Goal: Task Accomplishment & Management: Use online tool/utility

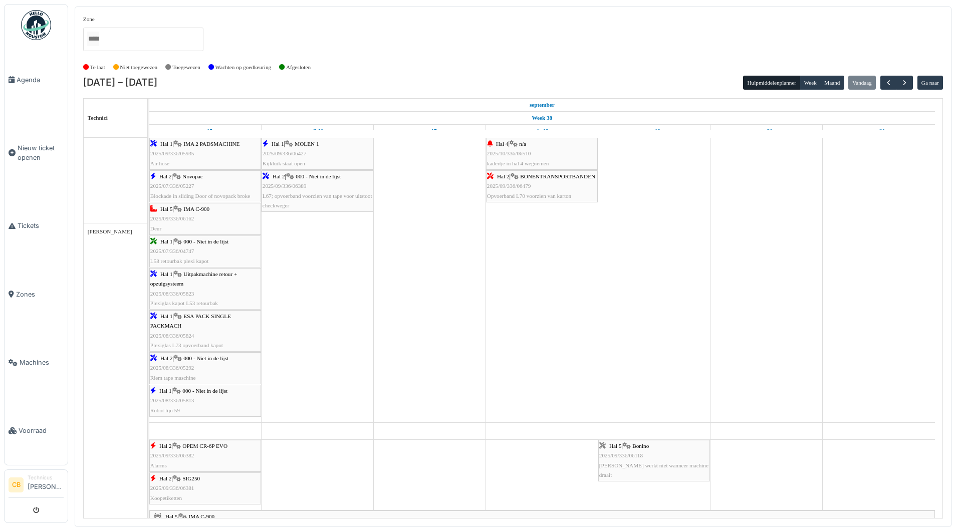
scroll to position [1353, 0]
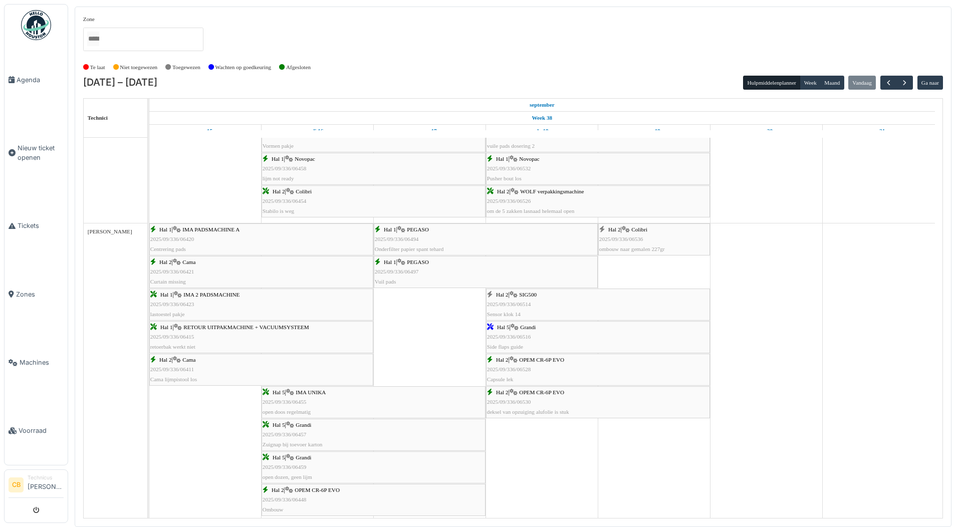
click at [33, 31] on img at bounding box center [36, 25] width 30 height 30
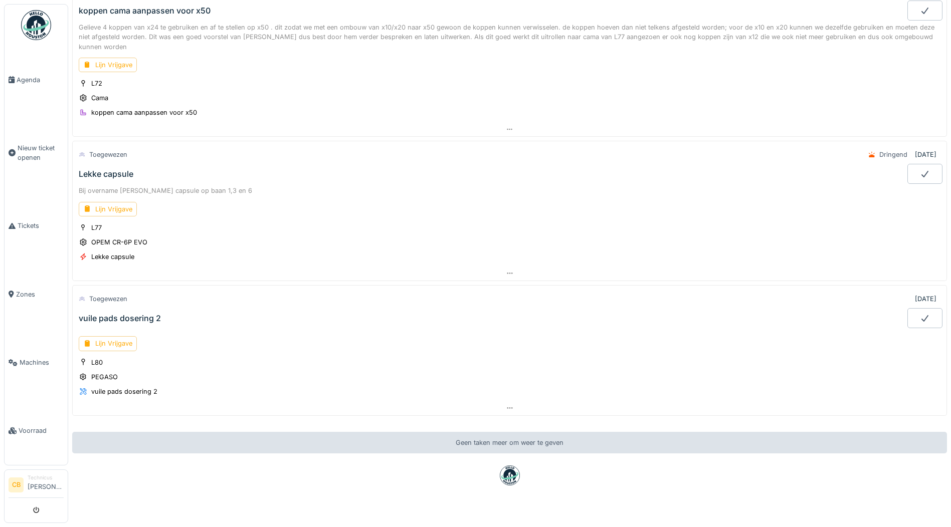
scroll to position [100, 0]
click at [129, 205] on div "Lijn Vrijgave" at bounding box center [108, 206] width 58 height 15
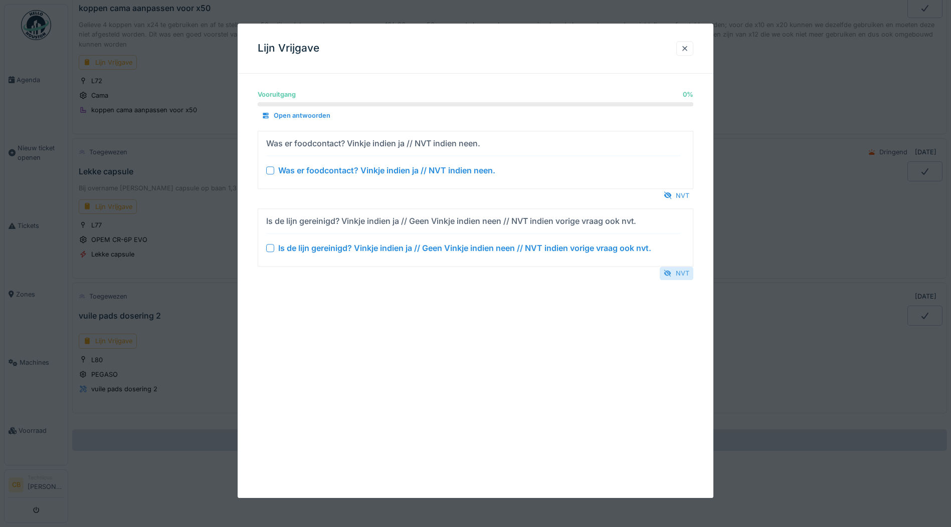
click at [672, 274] on div at bounding box center [668, 274] width 8 height 10
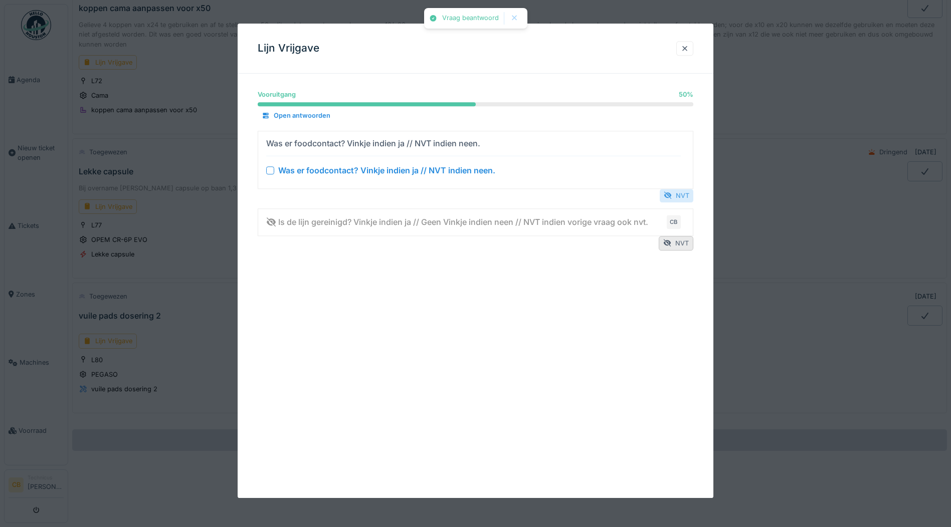
click at [682, 193] on div "NVT" at bounding box center [677, 196] width 34 height 14
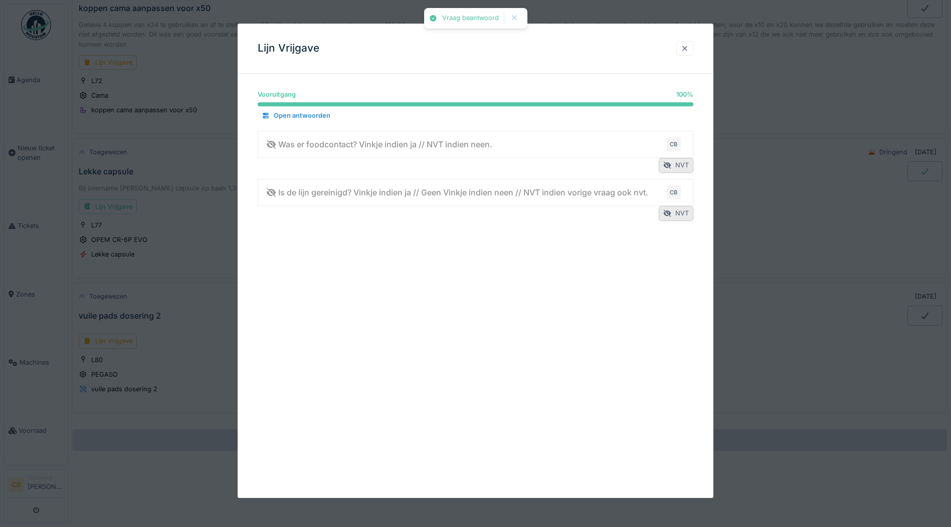
click at [689, 47] on div at bounding box center [685, 49] width 8 height 10
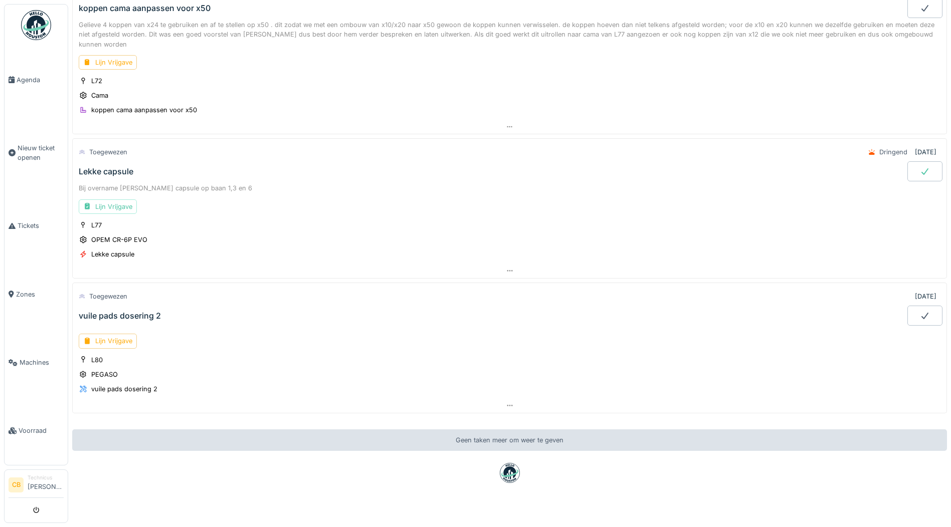
click at [921, 169] on icon at bounding box center [924, 171] width 7 height 7
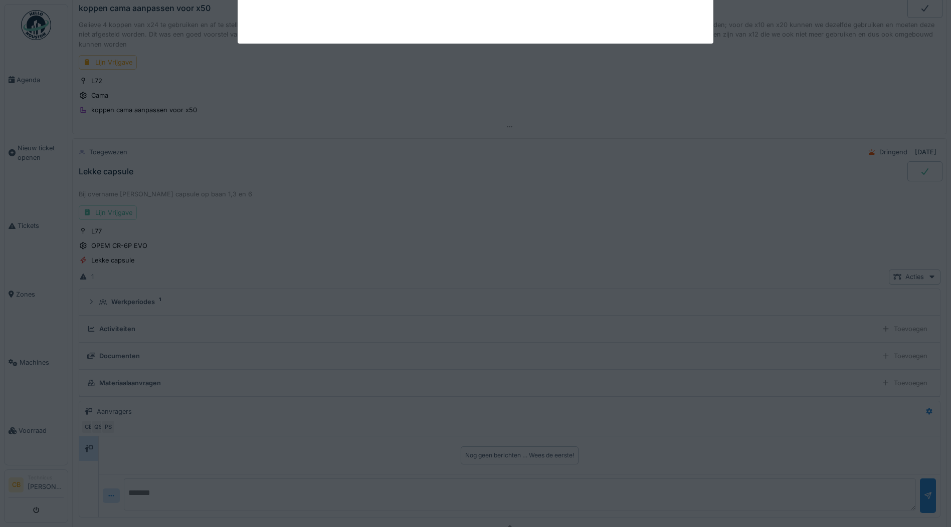
scroll to position [198, 0]
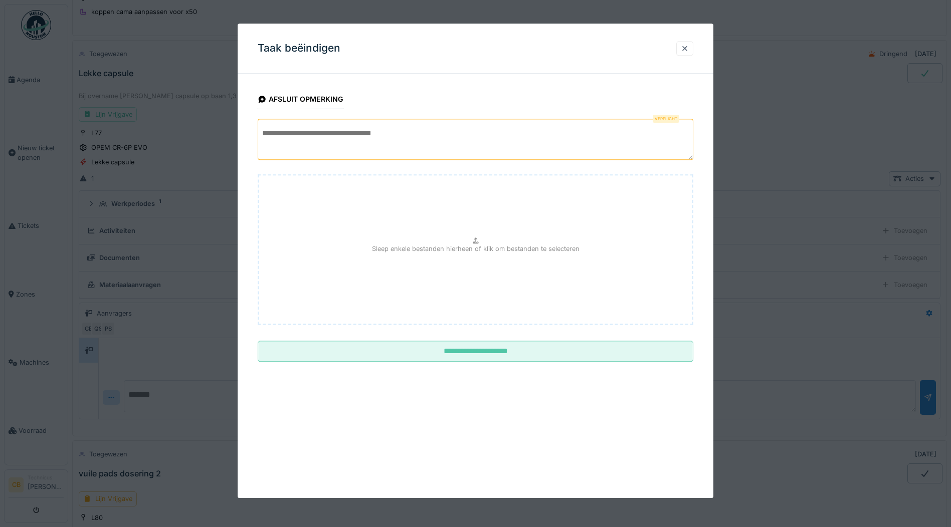
click at [295, 132] on textarea at bounding box center [476, 139] width 436 height 41
type textarea "*"
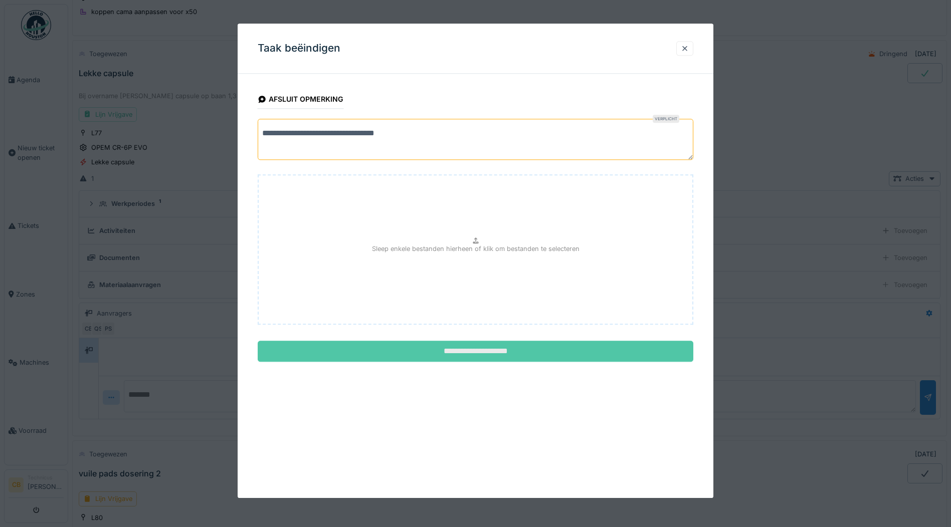
type textarea "**********"
click at [445, 352] on input "**********" at bounding box center [476, 351] width 436 height 21
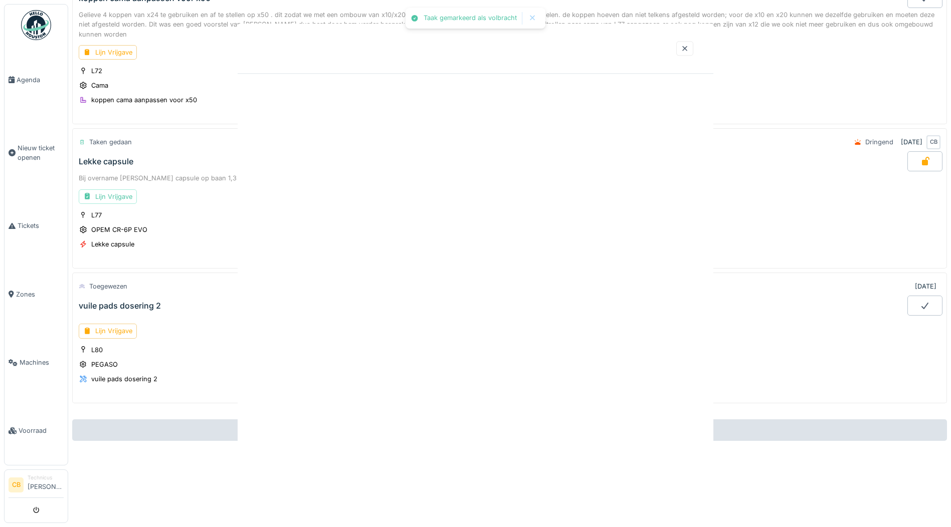
scroll to position [118, 0]
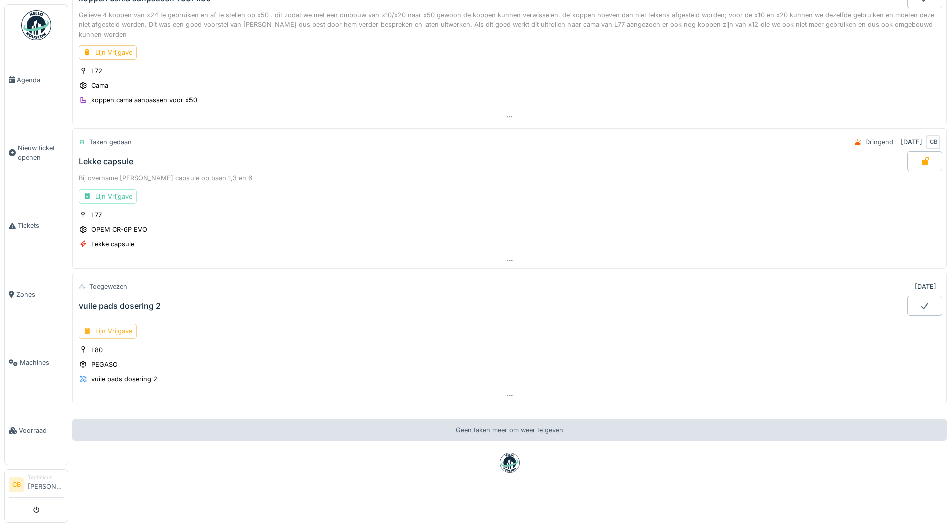
click at [122, 324] on div "Lijn Vrijgave" at bounding box center [108, 331] width 58 height 15
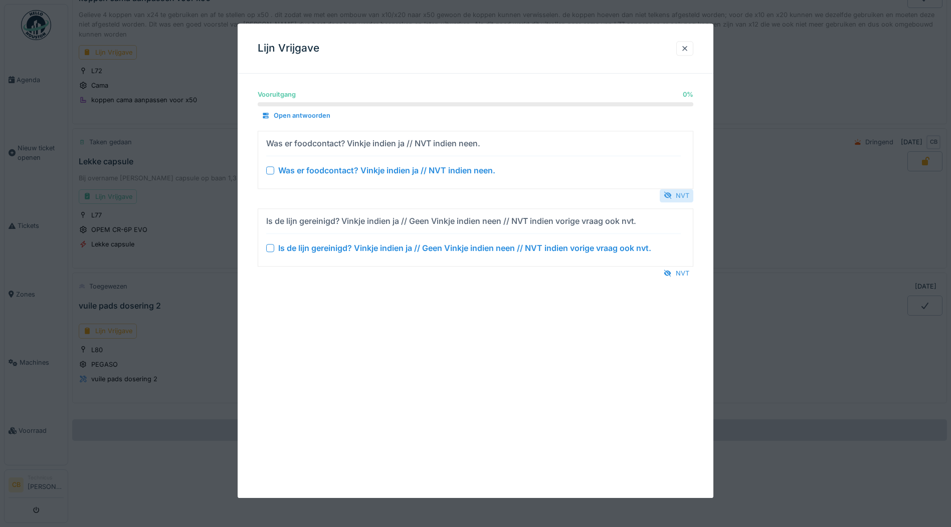
click at [689, 198] on div "NVT" at bounding box center [677, 196] width 34 height 14
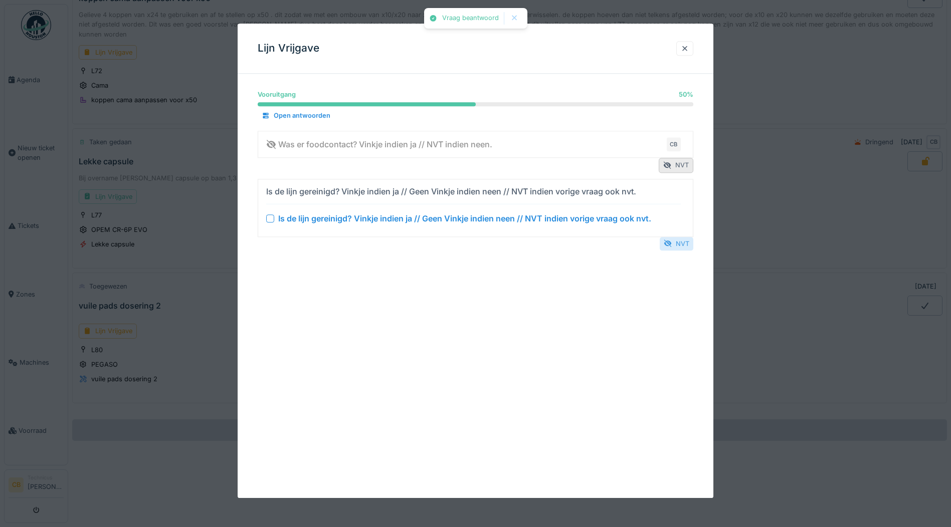
click at [684, 245] on div "NVT" at bounding box center [677, 244] width 34 height 14
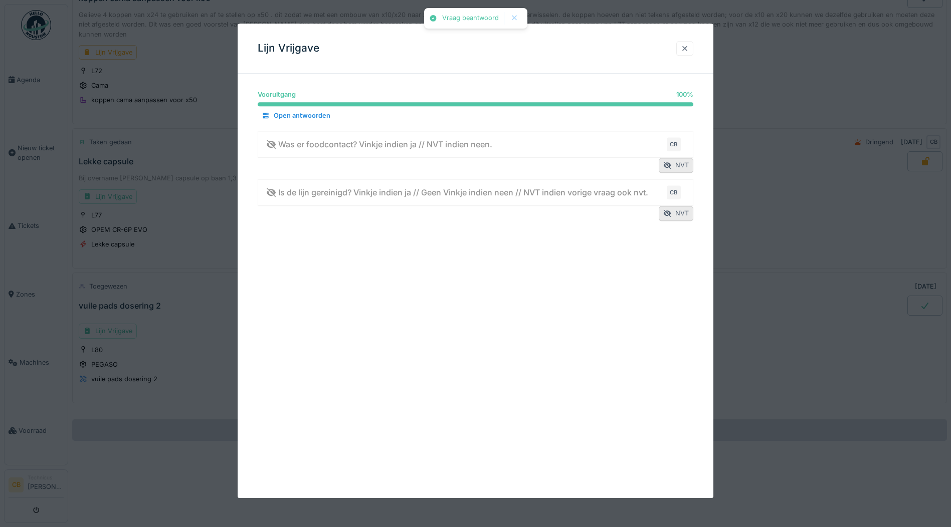
click at [687, 47] on div at bounding box center [685, 49] width 8 height 10
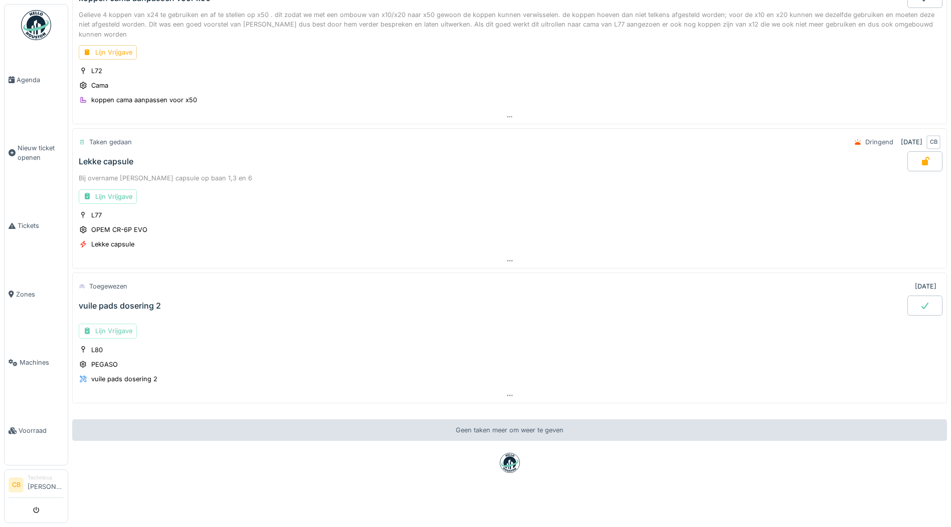
click at [107, 326] on div "Lijn Vrijgave" at bounding box center [108, 331] width 58 height 15
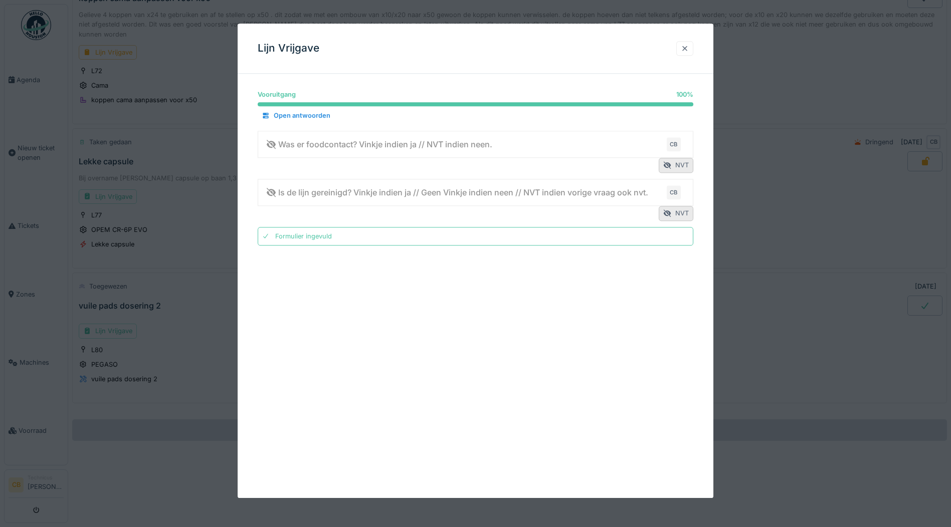
click at [689, 44] on div at bounding box center [685, 49] width 8 height 10
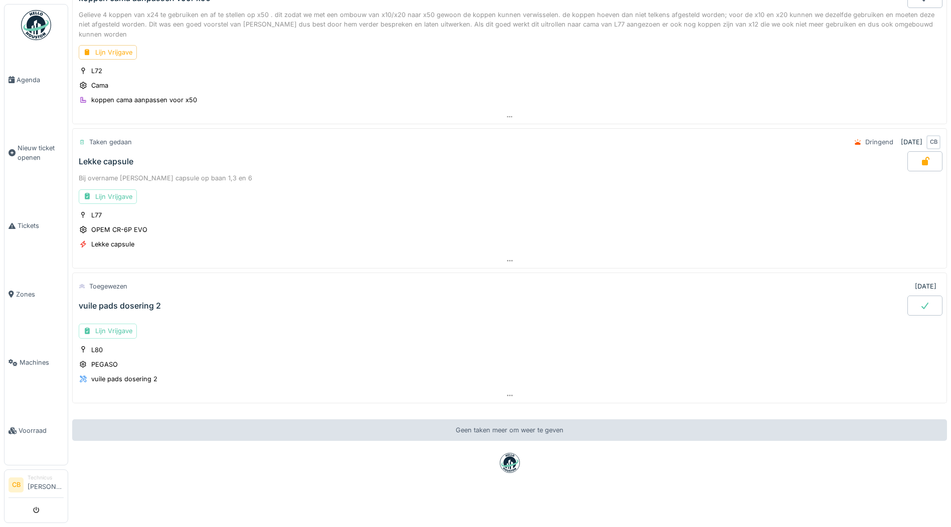
click at [915, 296] on div at bounding box center [924, 306] width 35 height 20
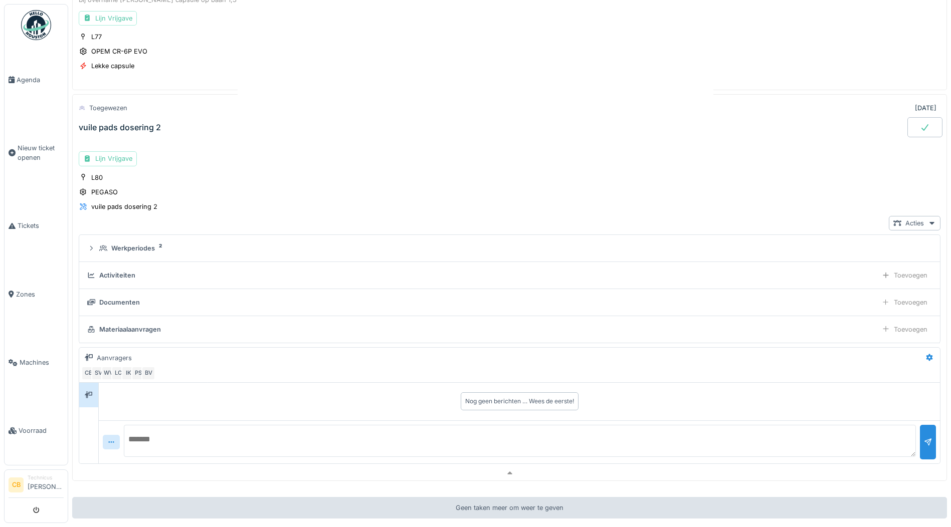
scroll to position [343, 0]
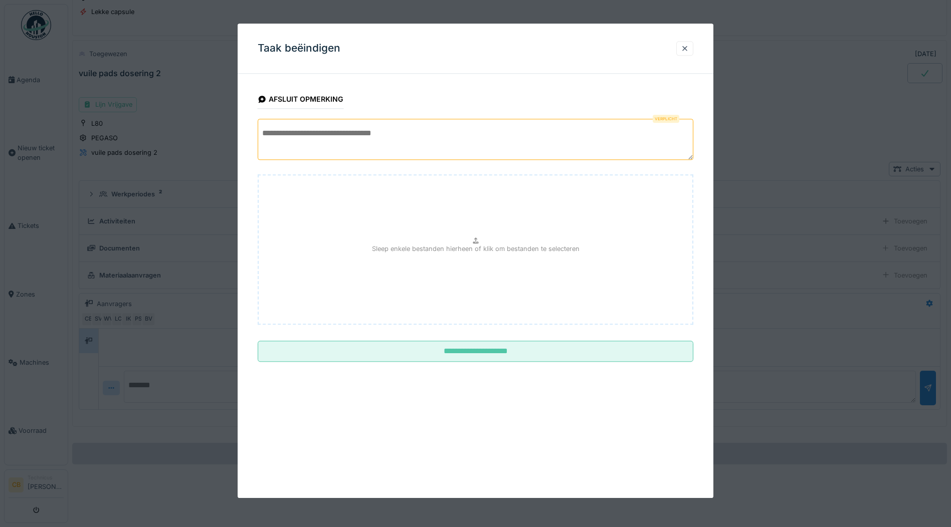
click at [282, 143] on textarea at bounding box center [476, 139] width 436 height 41
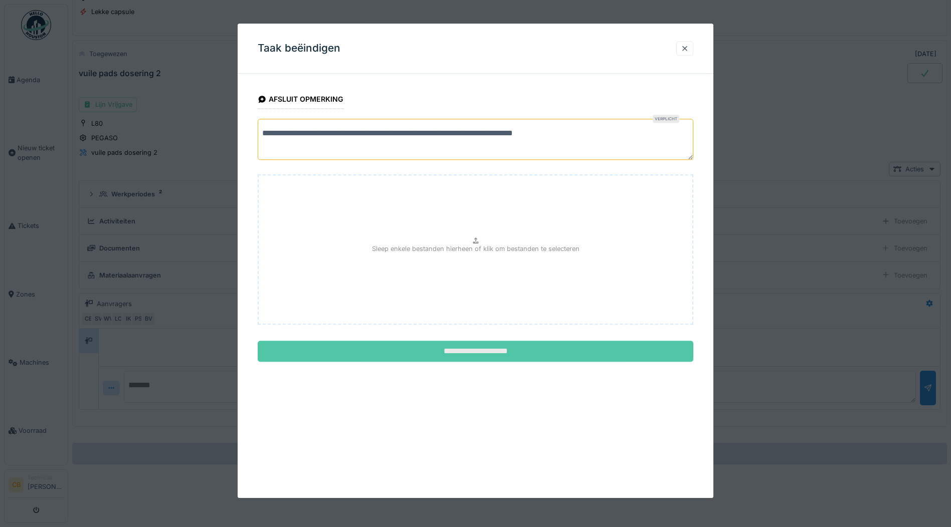
type textarea "**********"
click at [468, 352] on input "**********" at bounding box center [476, 351] width 436 height 21
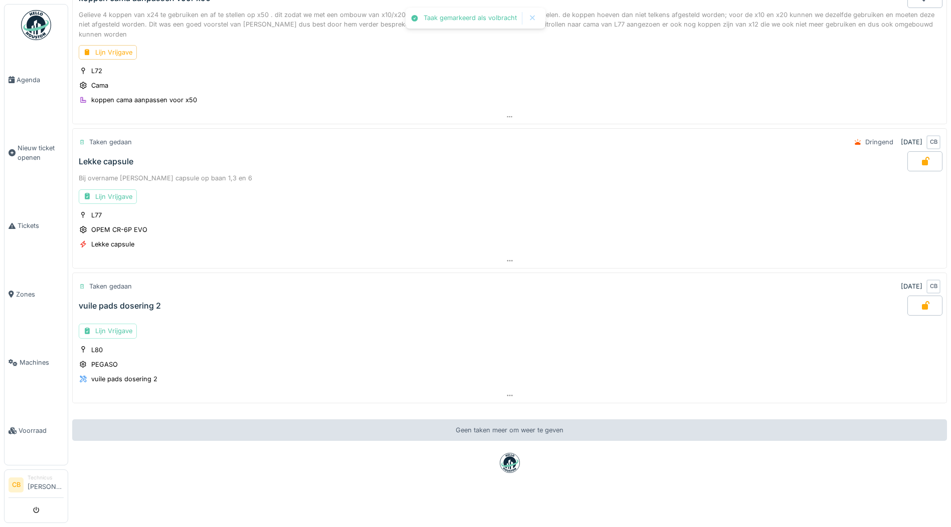
scroll to position [0, 0]
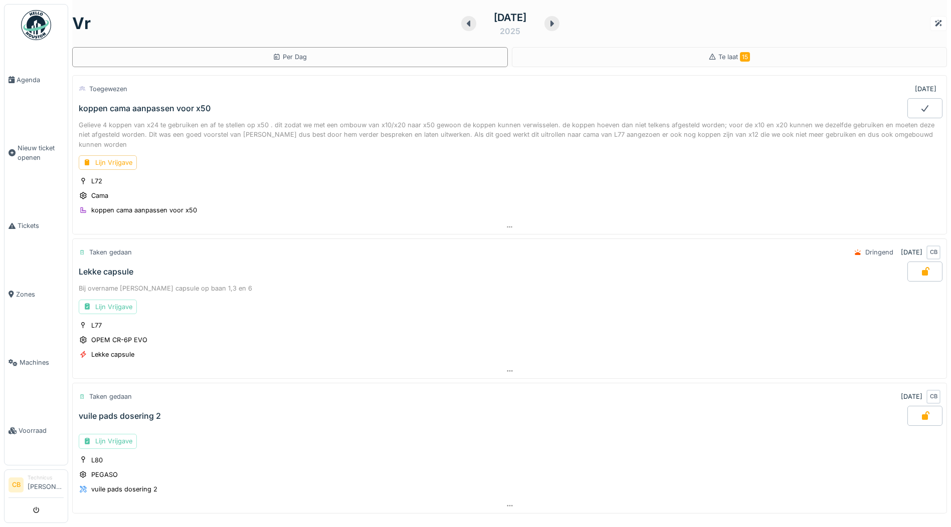
click at [41, 30] on img at bounding box center [36, 25] width 30 height 30
click at [36, 29] on img at bounding box center [36, 25] width 30 height 30
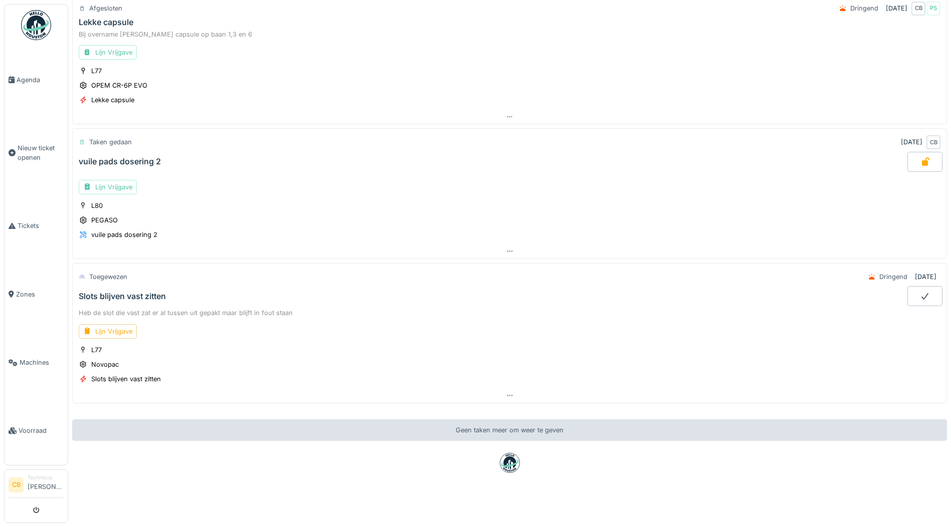
scroll to position [8, 0]
click at [113, 324] on div "Lijn Vrijgave" at bounding box center [108, 331] width 58 height 15
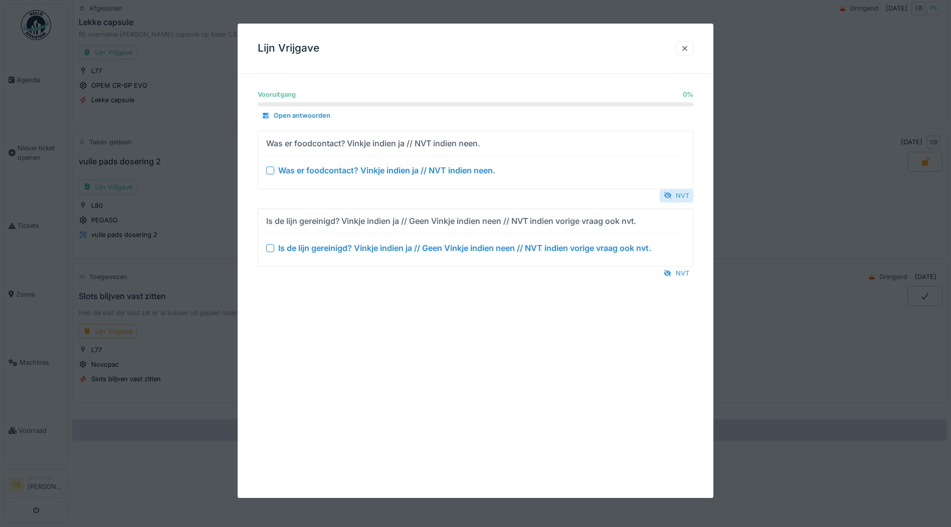
click at [682, 196] on div "NVT" at bounding box center [677, 196] width 34 height 14
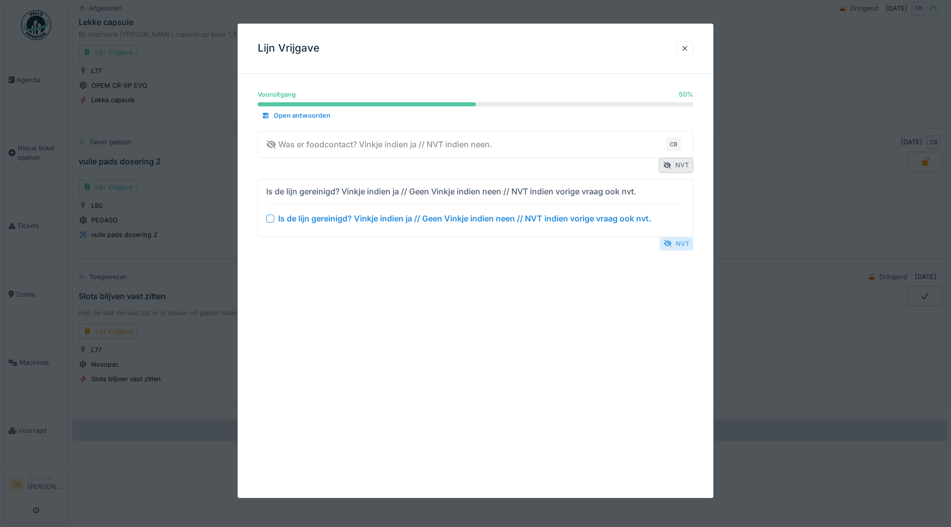
click at [684, 243] on div "NVT" at bounding box center [677, 244] width 34 height 14
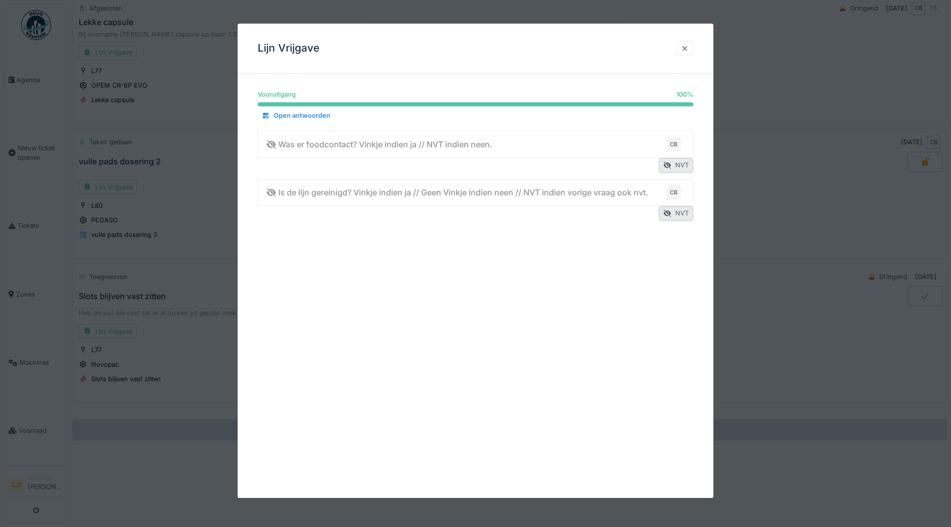
click at [687, 46] on div at bounding box center [685, 49] width 8 height 10
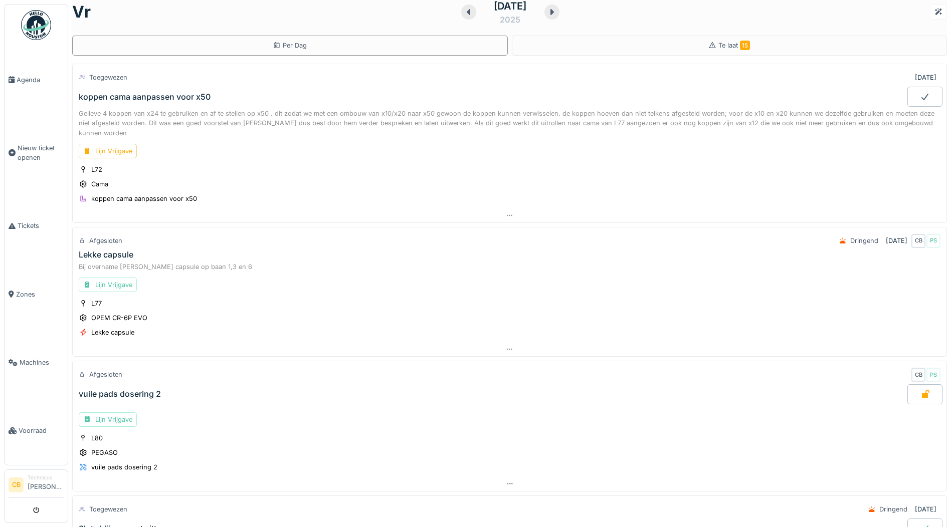
scroll to position [0, 0]
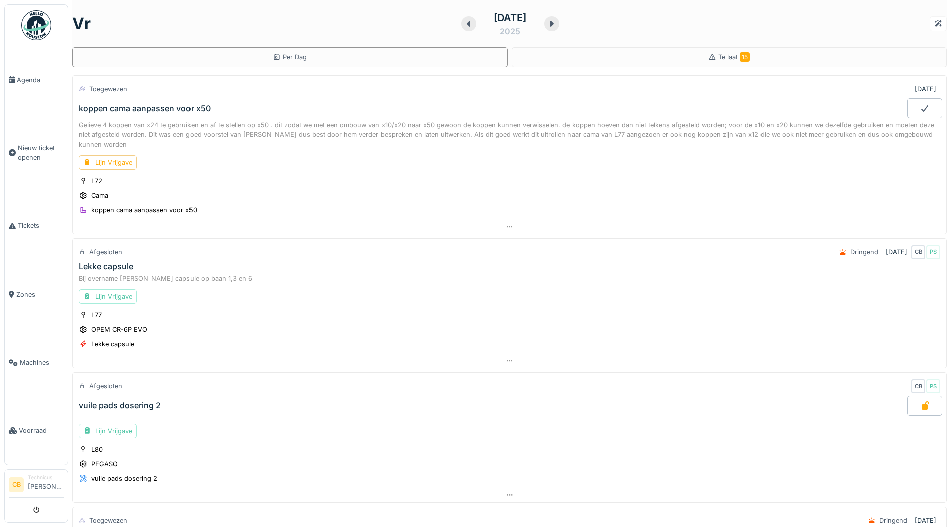
click at [39, 23] on img at bounding box center [36, 25] width 30 height 30
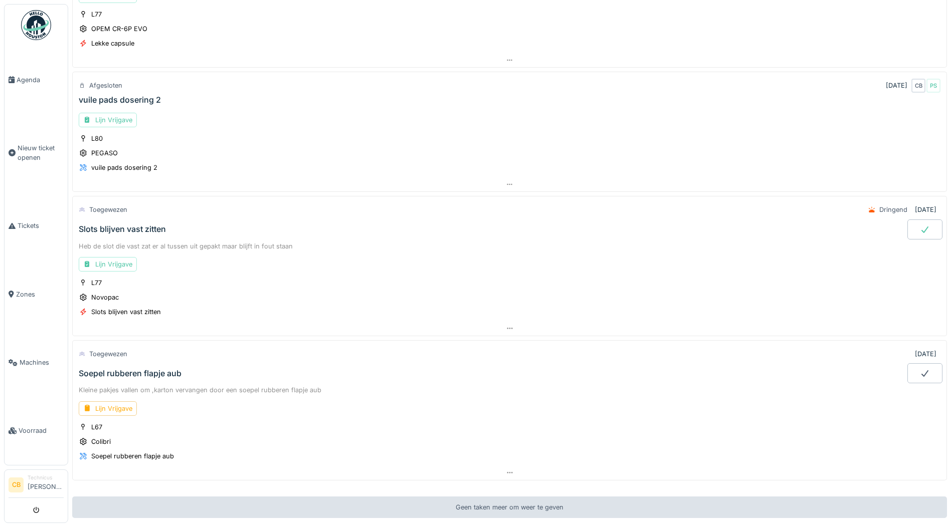
scroll to position [351, 0]
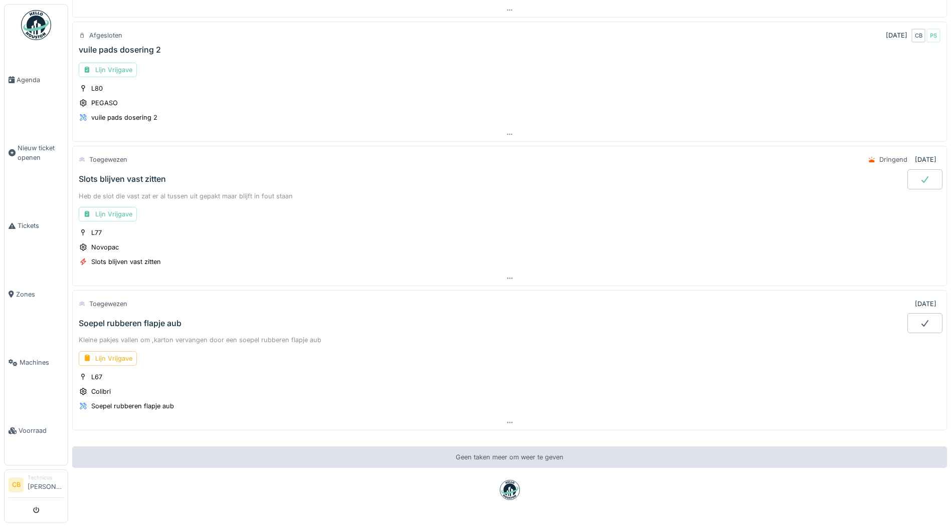
click at [920, 177] on icon at bounding box center [925, 179] width 10 height 8
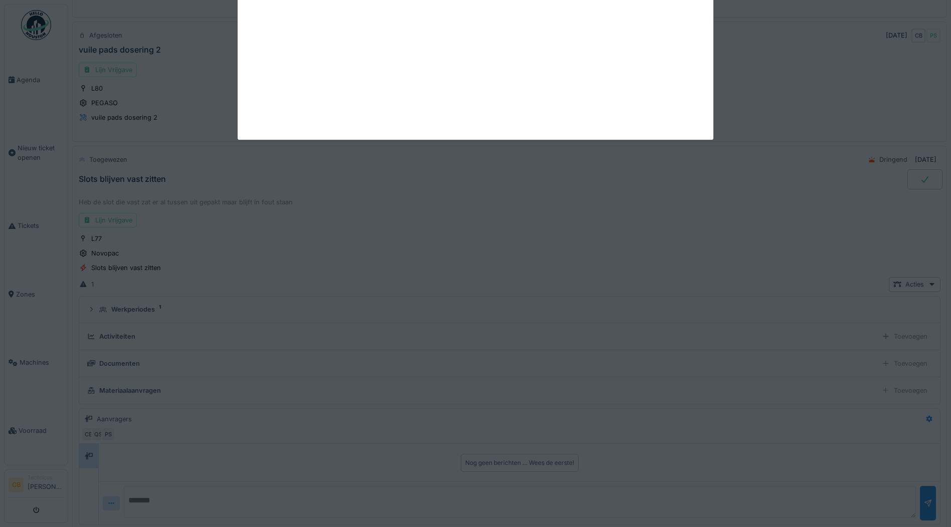
scroll to position [457, 0]
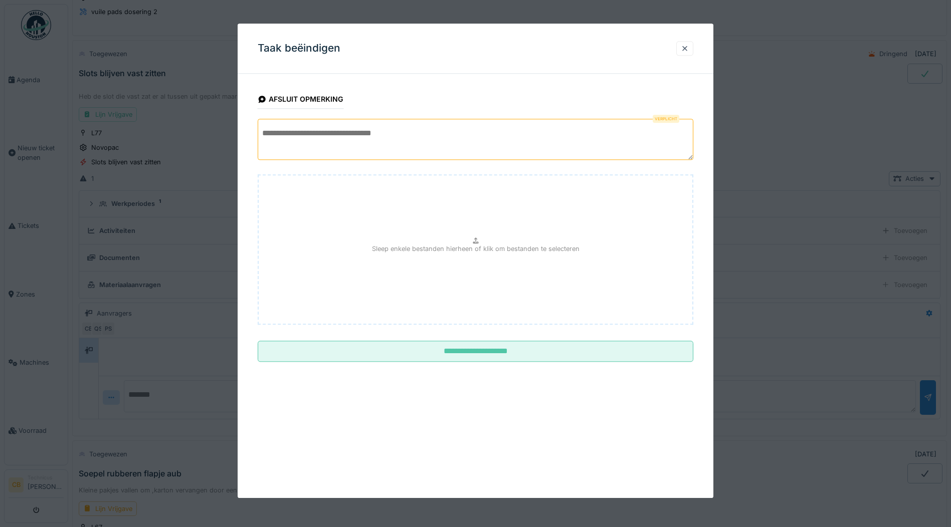
click at [310, 144] on textarea at bounding box center [476, 139] width 436 height 41
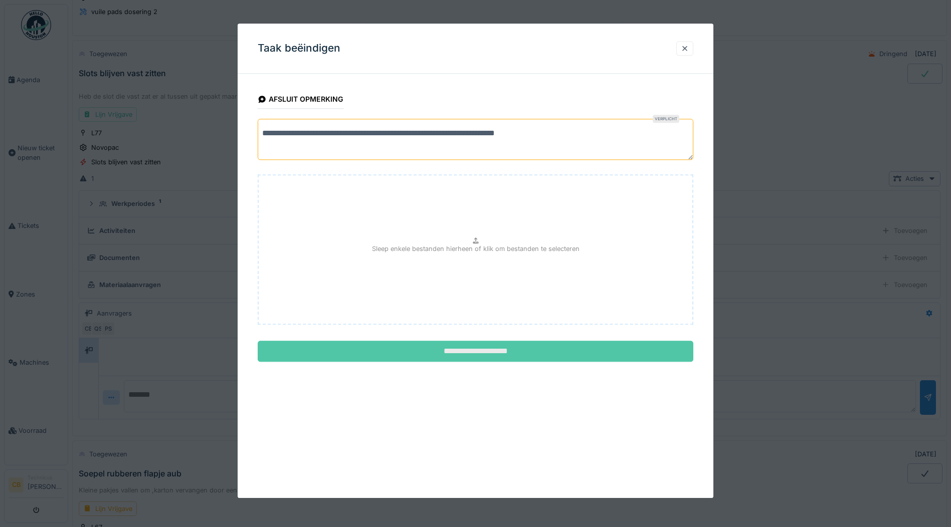
type textarea "**********"
click at [488, 347] on input "**********" at bounding box center [476, 351] width 436 height 21
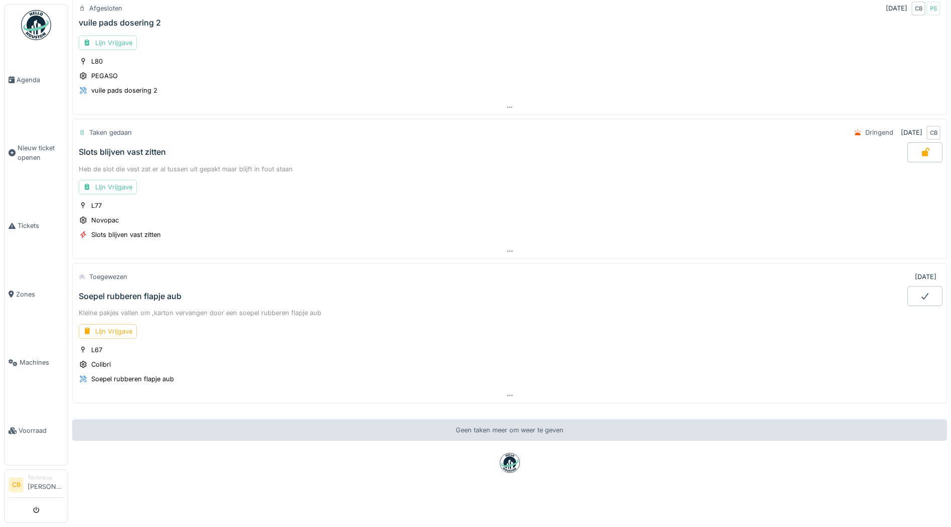
scroll to position [8, 0]
click at [33, 24] on img at bounding box center [36, 25] width 30 height 30
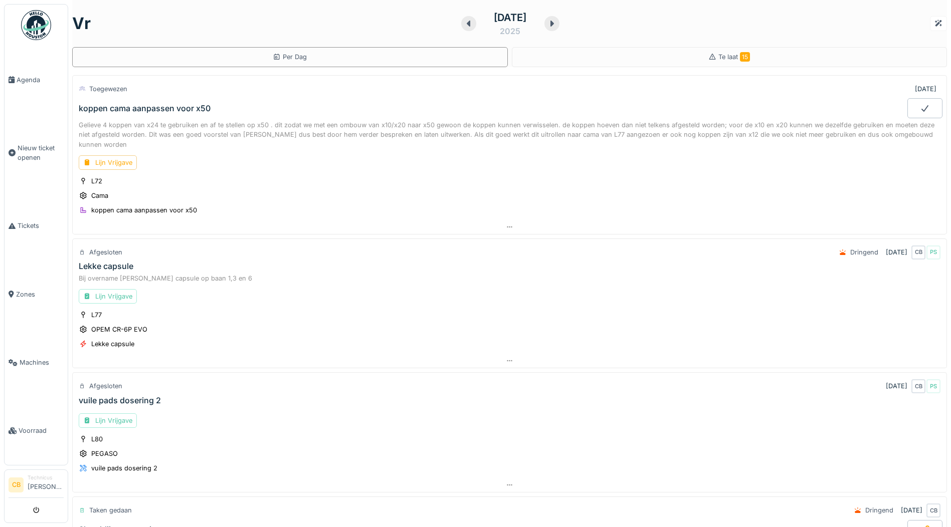
click at [38, 27] on img at bounding box center [36, 25] width 30 height 30
click at [35, 26] on img at bounding box center [36, 25] width 30 height 30
click at [481, 304] on div "Bij overname Lekke capsule op baan 1,3 en 6 Lijn Vrijgave L77 OPEM CR-6P EVO Le…" at bounding box center [509, 313] width 875 height 82
